Goal: Task Accomplishment & Management: Manage account settings

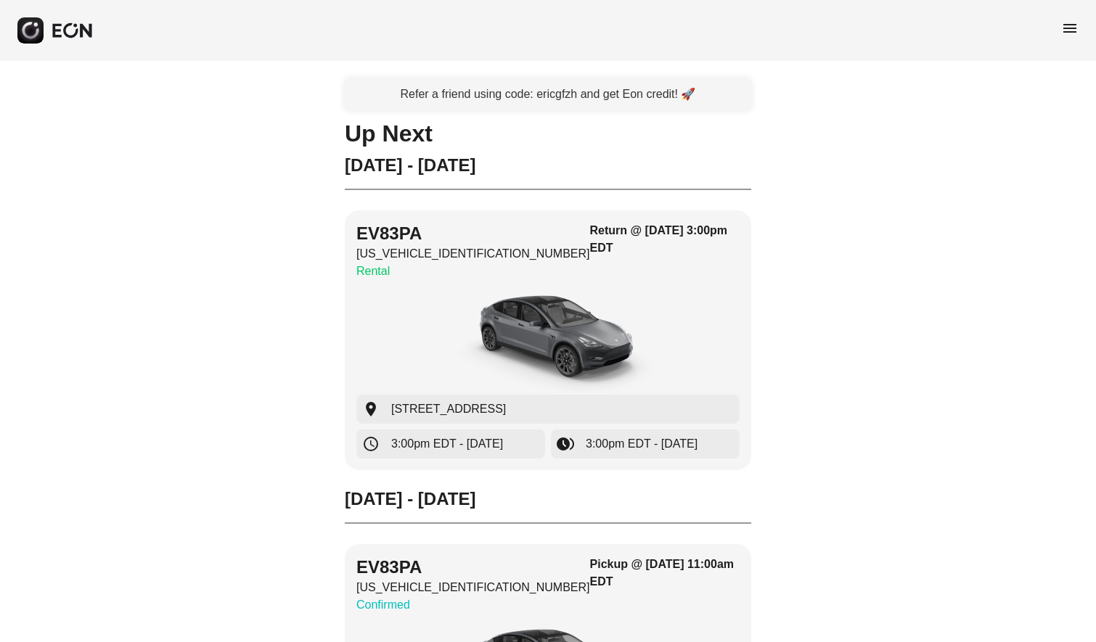
click at [1072, 28] on span "menu" at bounding box center [1069, 28] width 17 height 17
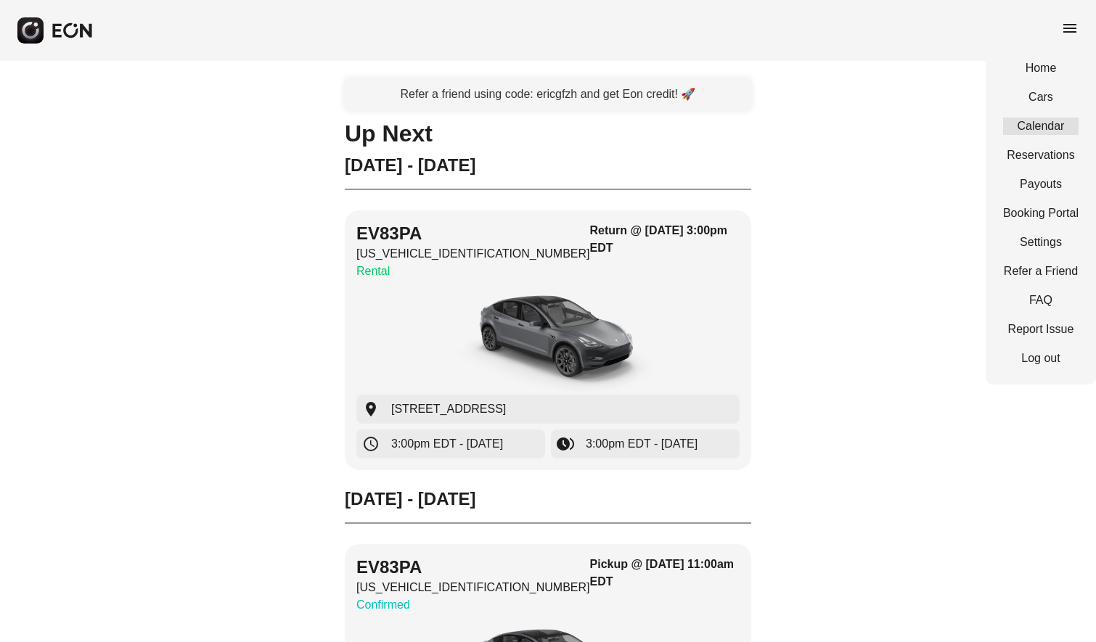
click at [1052, 127] on link "Calendar" at bounding box center [1040, 126] width 75 height 17
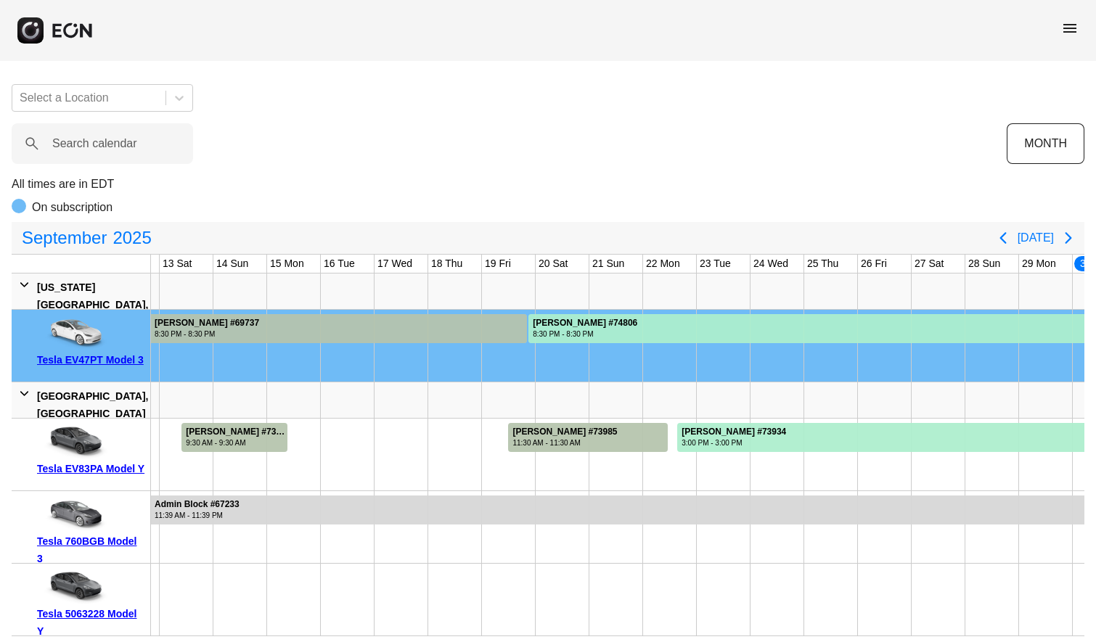
scroll to position [0, 677]
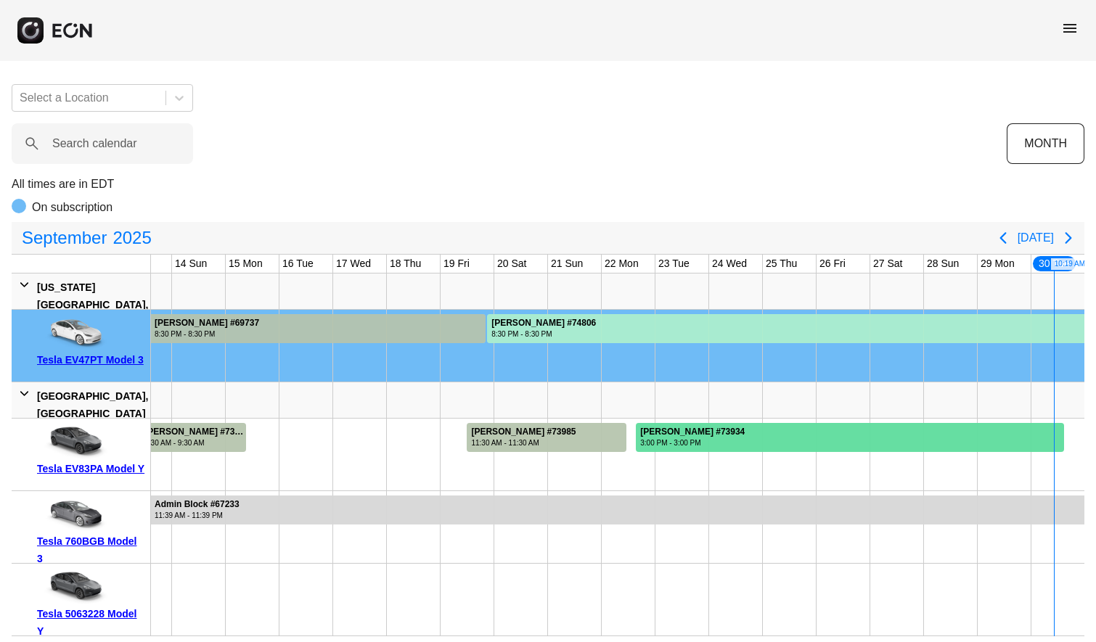
click at [831, 432] on div at bounding box center [850, 437] width 428 height 29
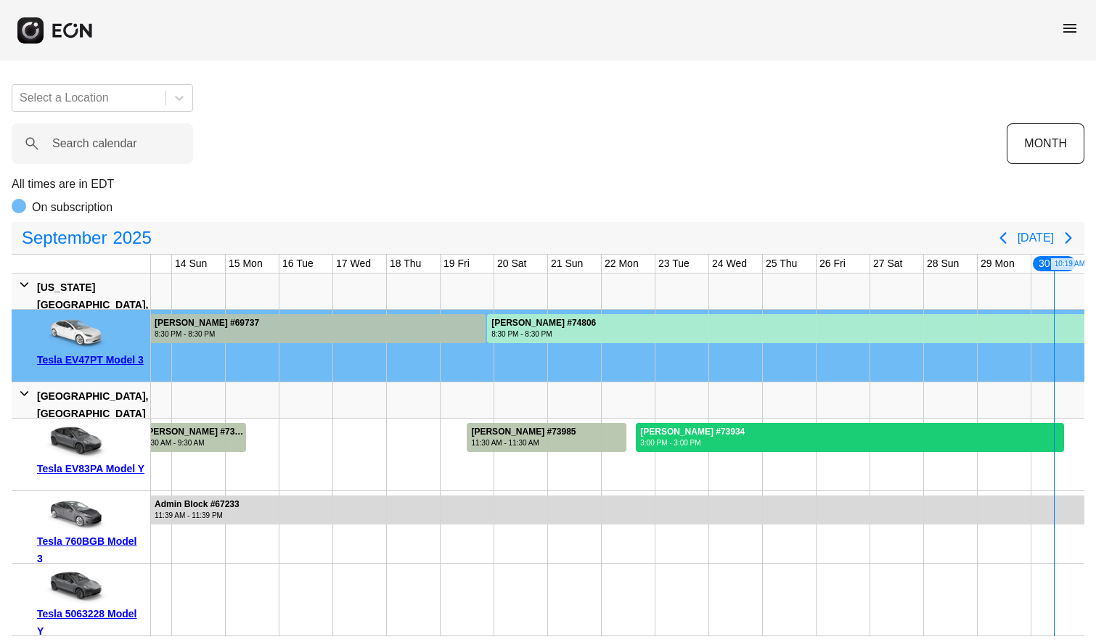
click at [830, 428] on div at bounding box center [850, 437] width 428 height 29
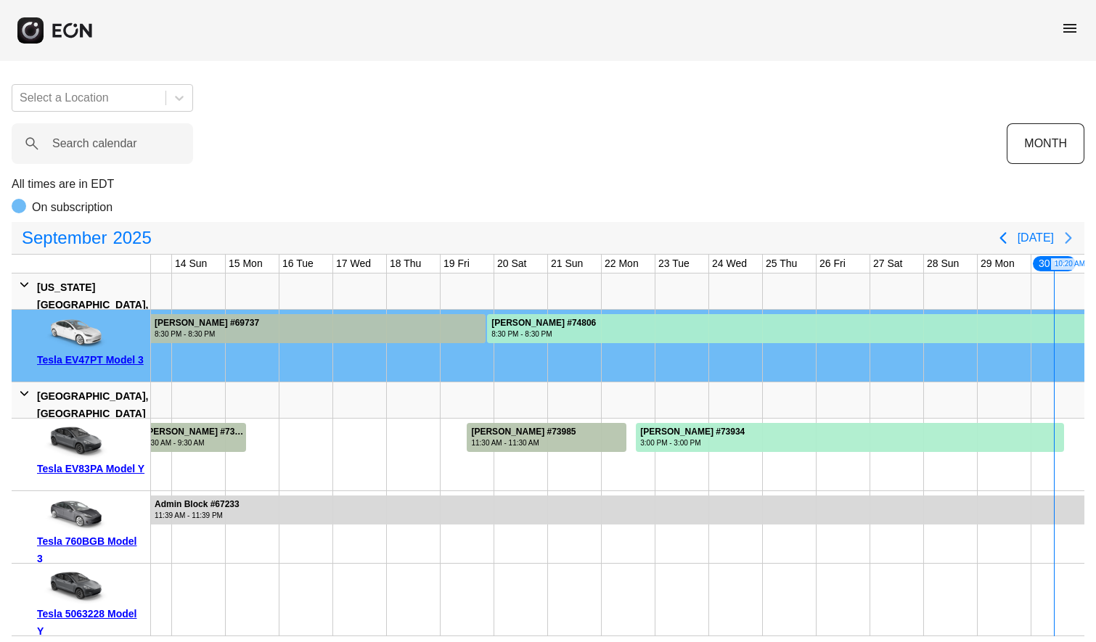
click at [1070, 229] on icon "Next page" at bounding box center [1068, 237] width 17 height 17
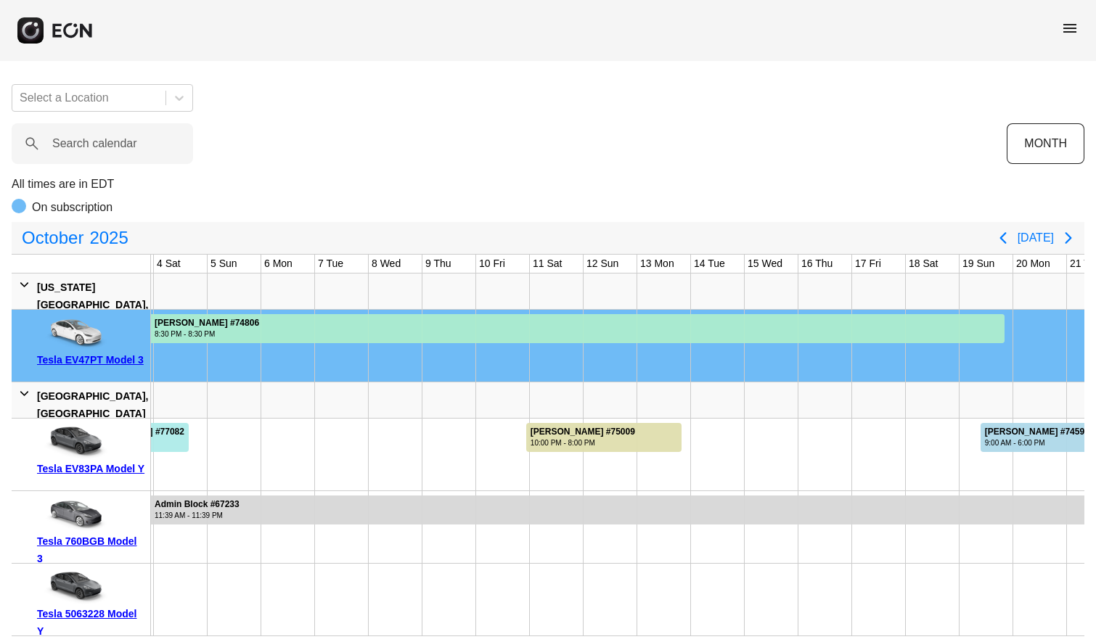
scroll to position [0, 0]
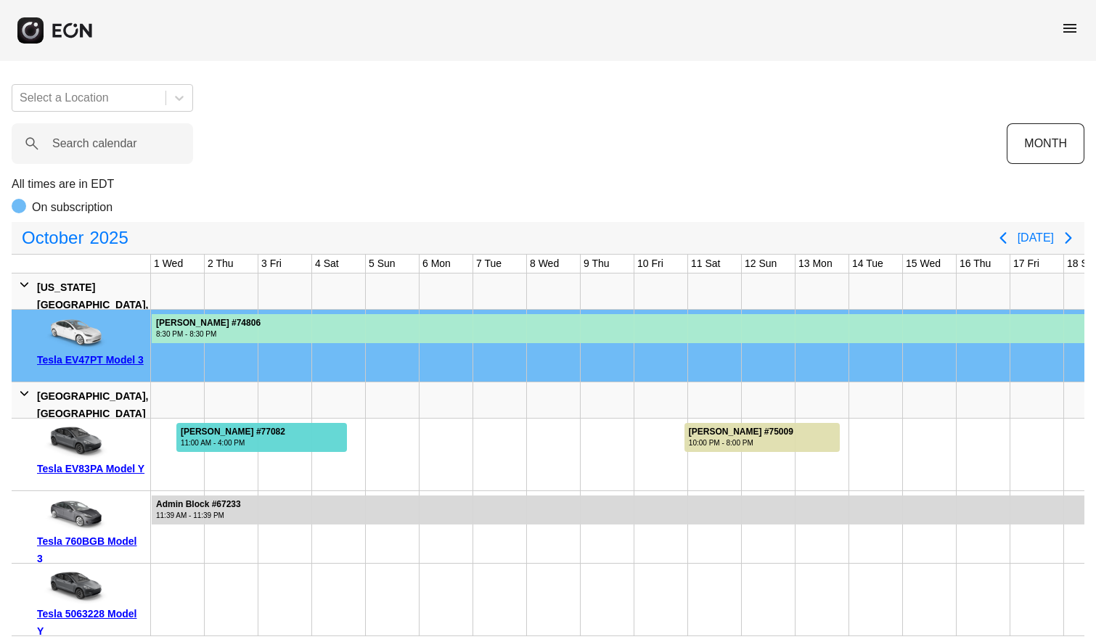
click at [318, 426] on div at bounding box center [261, 437] width 171 height 29
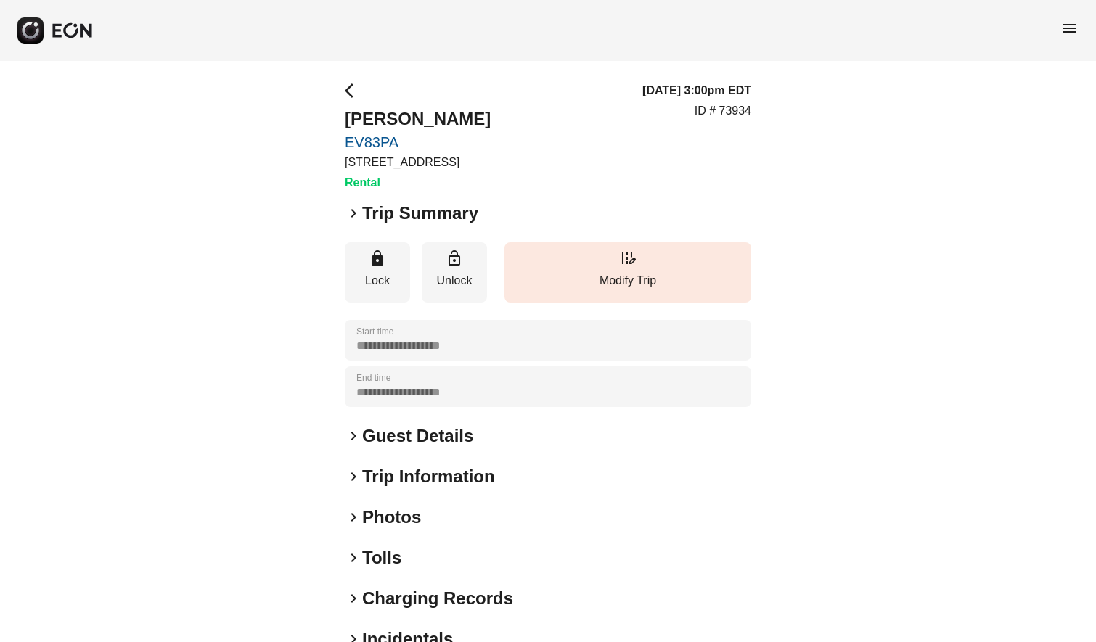
click at [354, 431] on span "keyboard_arrow_right" at bounding box center [353, 436] width 17 height 17
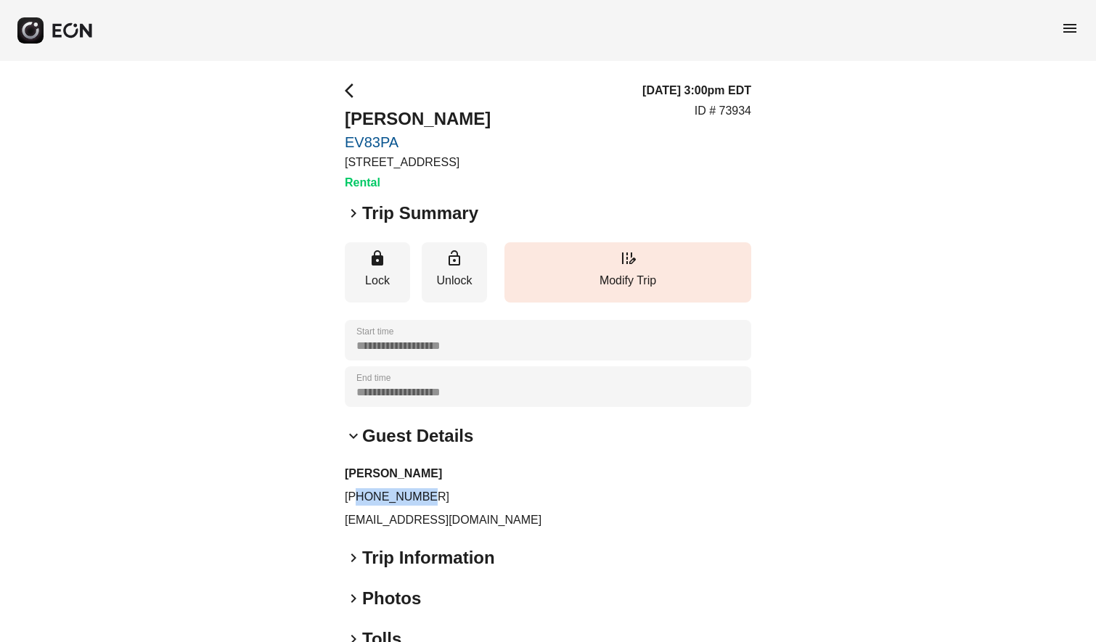
drag, startPoint x: 433, startPoint y: 497, endPoint x: 356, endPoint y: 502, distance: 76.4
click at [356, 502] on p "[PHONE_NUMBER]" at bounding box center [548, 497] width 407 height 17
copy p "8312380237"
click at [351, 88] on span "arrow_back_ios" at bounding box center [353, 90] width 17 height 17
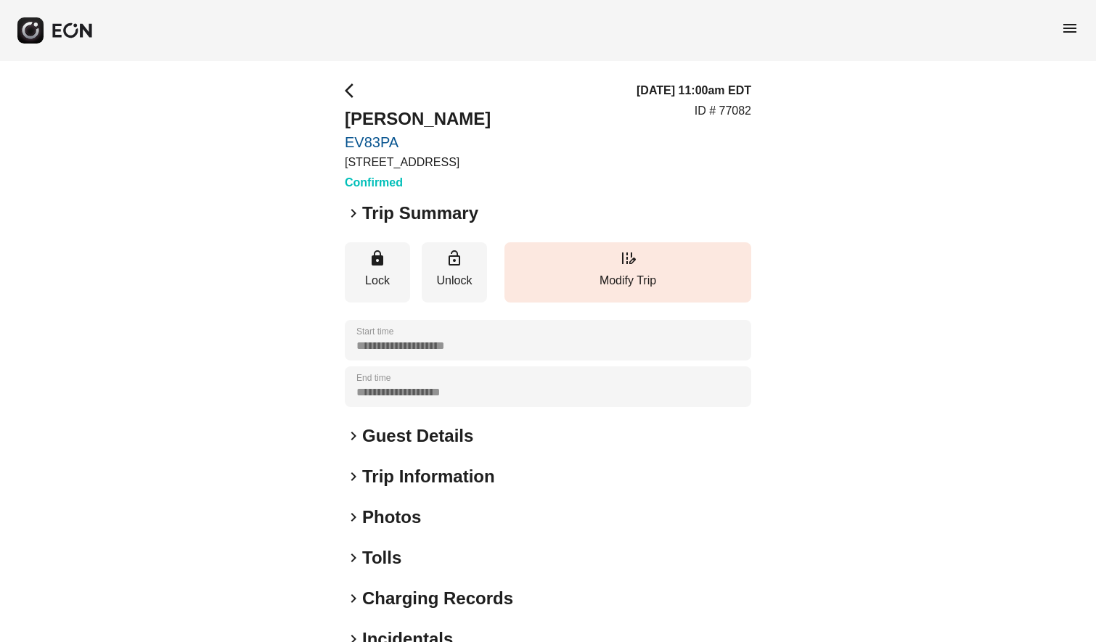
click at [355, 436] on span "keyboard_arrow_right" at bounding box center [353, 436] width 17 height 17
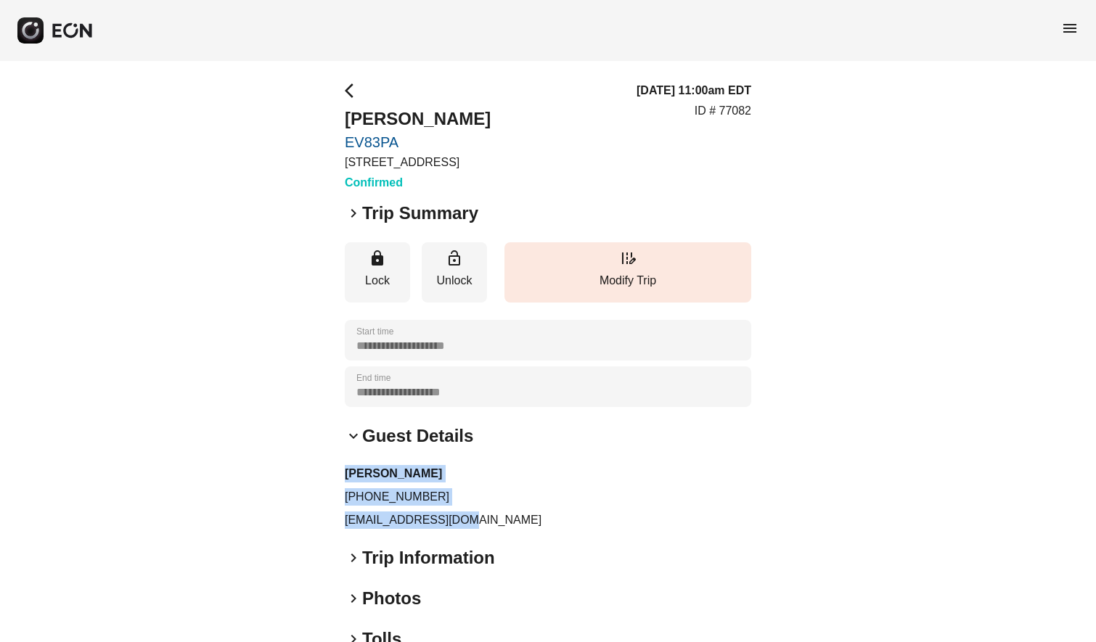
drag, startPoint x: 474, startPoint y: 520, endPoint x: 334, endPoint y: 478, distance: 146.1
click at [334, 478] on div "**********" at bounding box center [548, 433] width 1096 height 745
copy div "Ruiyang Chen +13123995885 rchen1675@gmail.com"
click at [165, 401] on div "**********" at bounding box center [548, 433] width 1096 height 745
